Goal: Check status: Check status

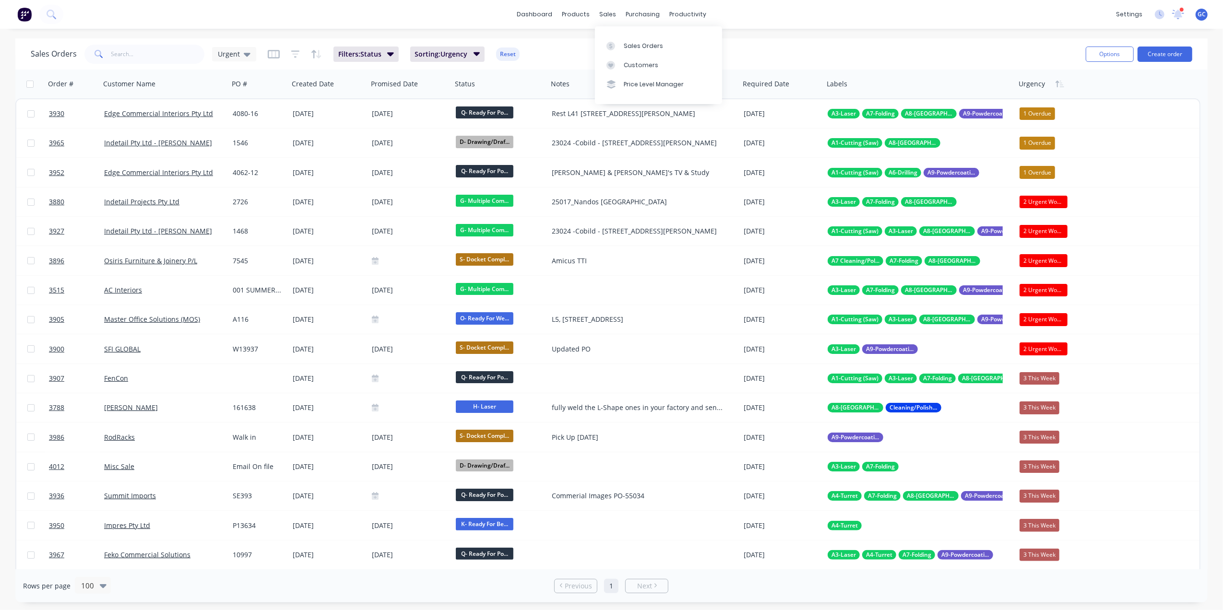
click at [635, 45] on div "Sales Orders" at bounding box center [643, 46] width 39 height 9
click at [121, 47] on input "text" at bounding box center [158, 54] width 94 height 19
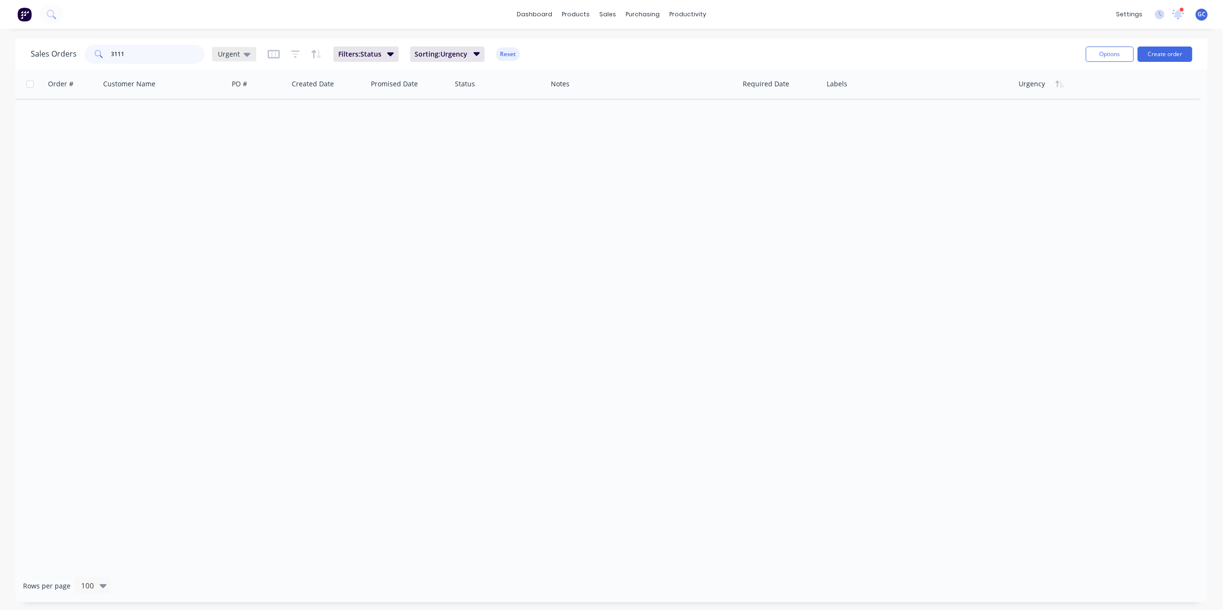
type input "3111"
click at [216, 56] on div "Urgent" at bounding box center [234, 54] width 44 height 14
click at [228, 229] on button "Gino" at bounding box center [269, 231] width 109 height 11
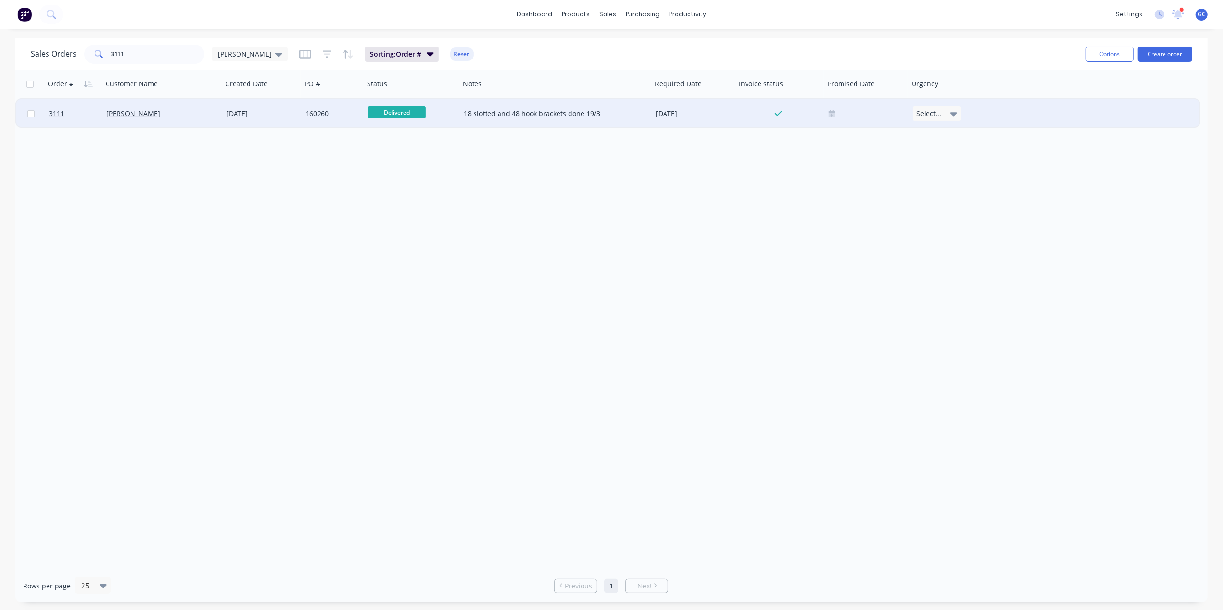
click at [304, 104] on div "160260" at bounding box center [333, 113] width 62 height 29
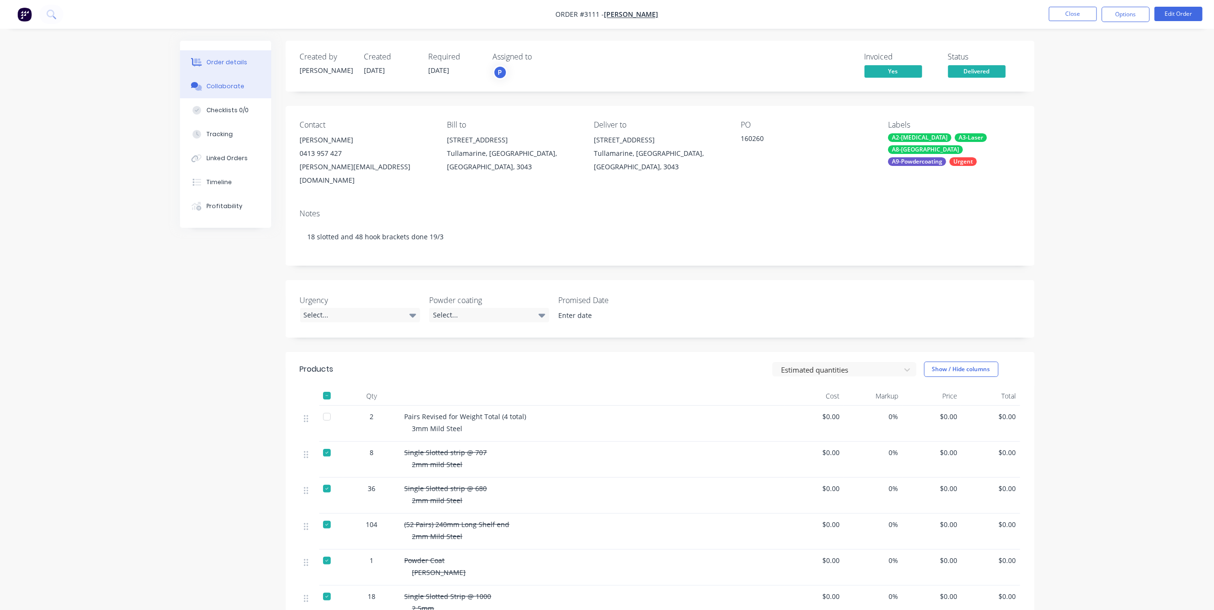
click at [240, 83] on div "Collaborate" at bounding box center [225, 86] width 38 height 9
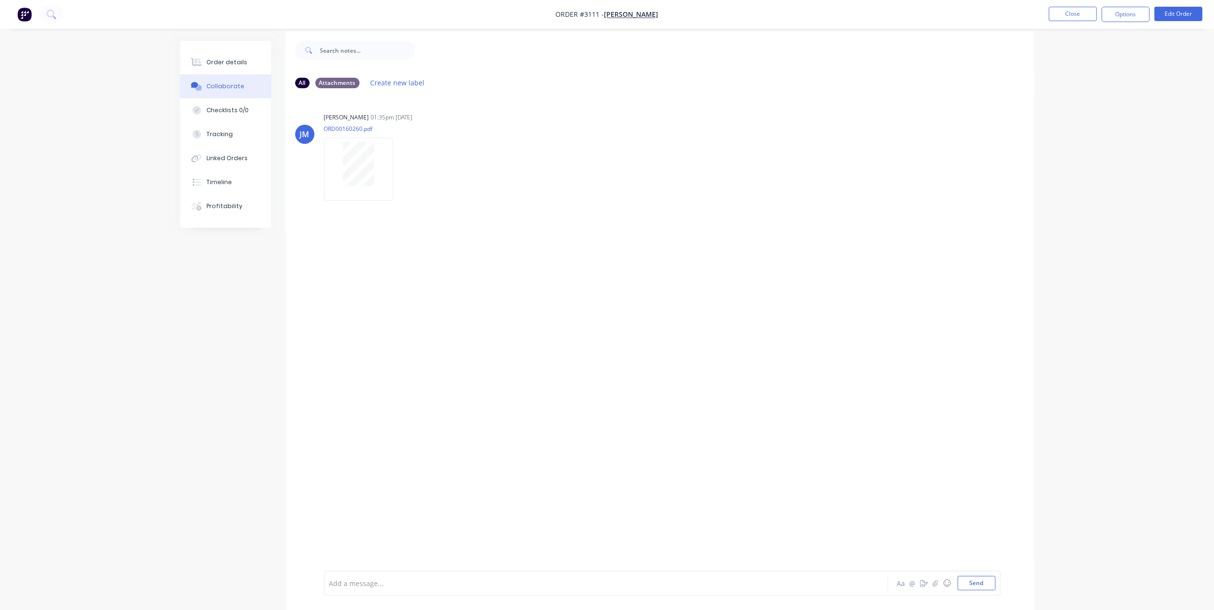
scroll to position [15, 0]
click at [212, 60] on div "Order details" at bounding box center [226, 62] width 41 height 9
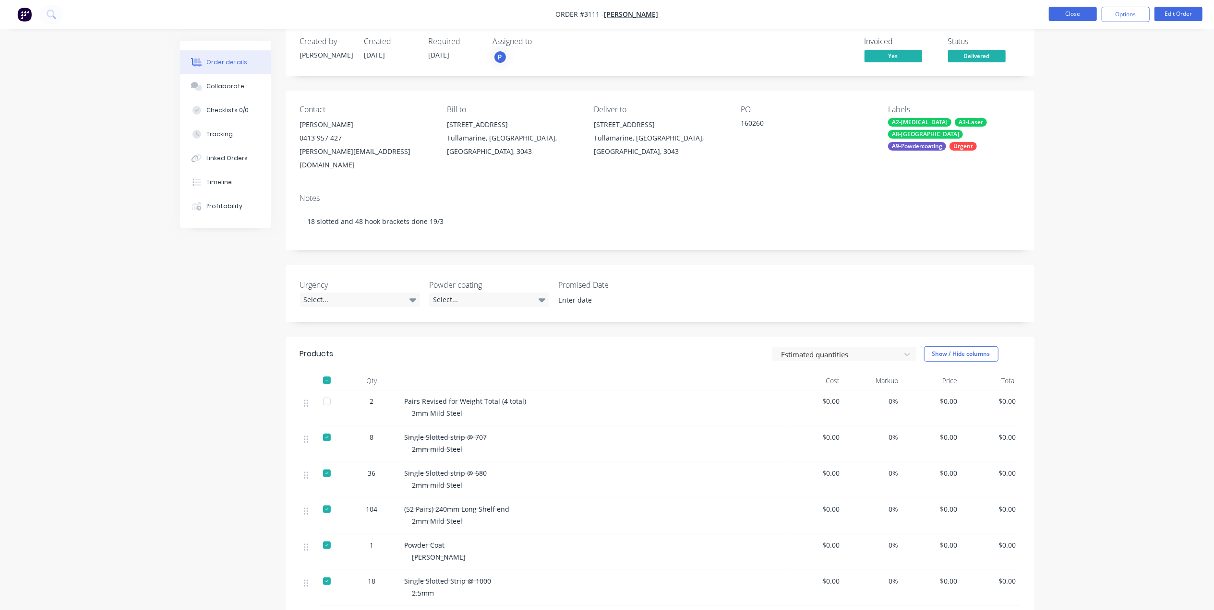
click at [1061, 18] on button "Close" at bounding box center [1073, 14] width 48 height 14
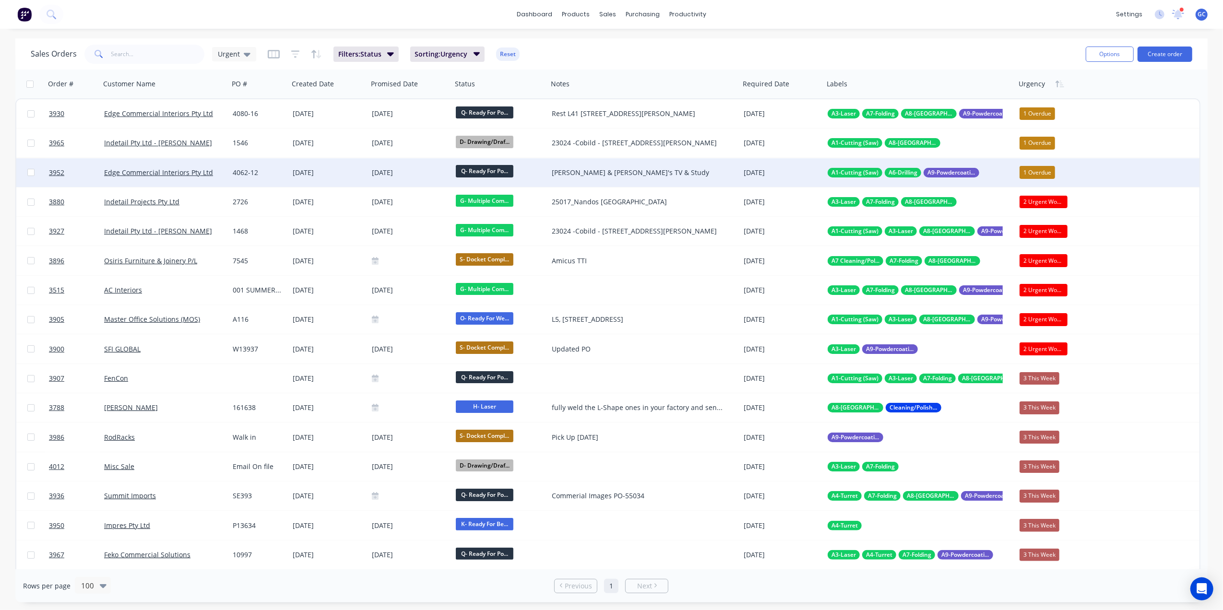
click at [1159, 181] on div "3952 Edge Commercial Interiors Pty Ltd 4062-12 [DATE] [DATE] Q- Ready For Po...…" at bounding box center [607, 172] width 1183 height 29
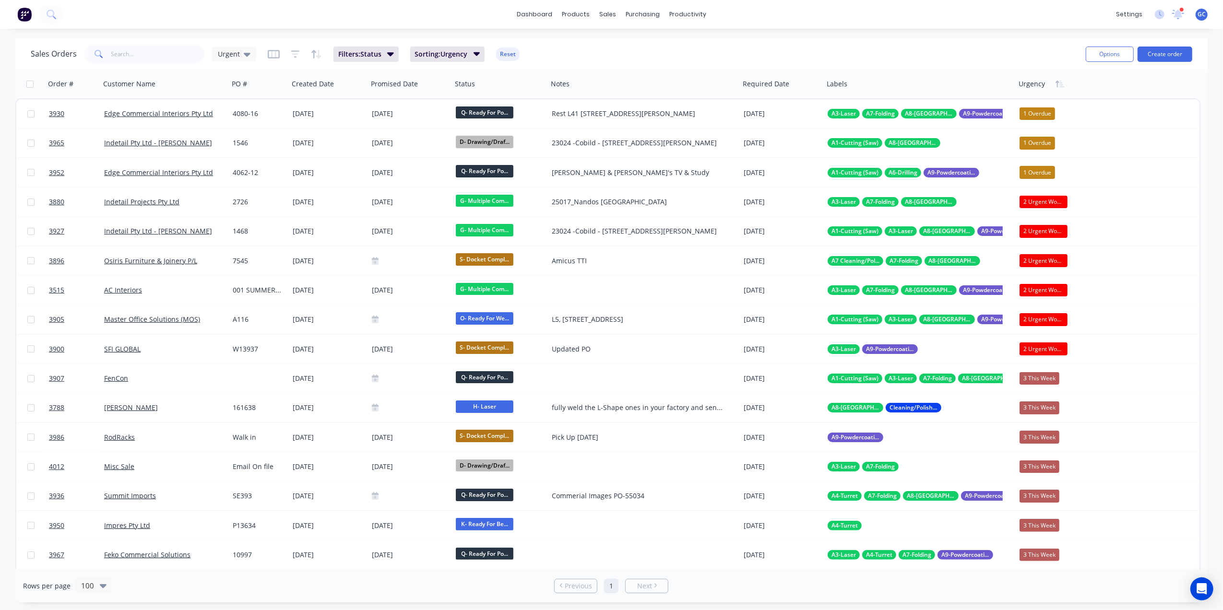
click at [989, 36] on div "dashboard products sales purchasing productivity dashboard products Product Cat…" at bounding box center [611, 305] width 1223 height 610
